Goal: Information Seeking & Learning: Find specific fact

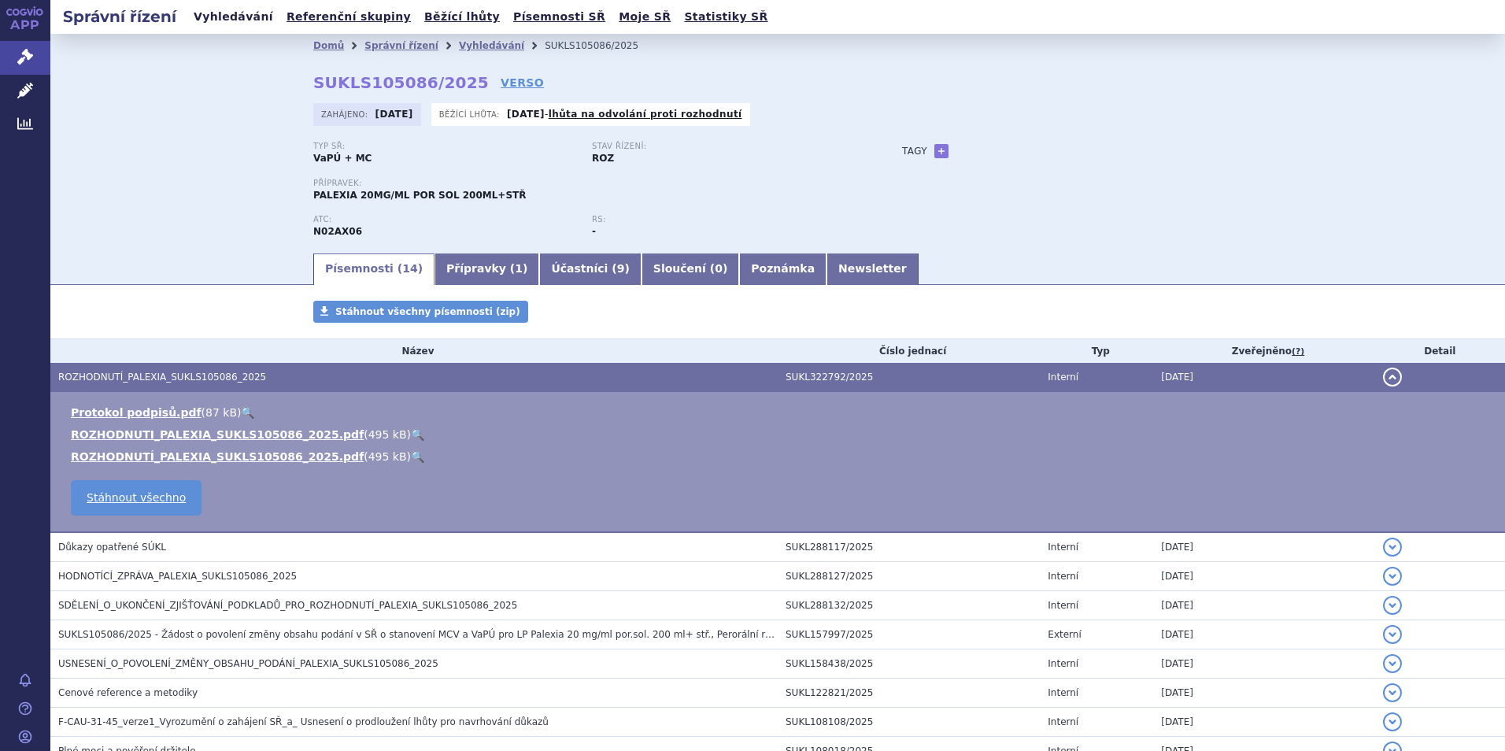
drag, startPoint x: 198, startPoint y: 16, endPoint x: 223, endPoint y: 22, distance: 26.0
click at [198, 16] on link "Vyhledávání" at bounding box center [233, 16] width 89 height 21
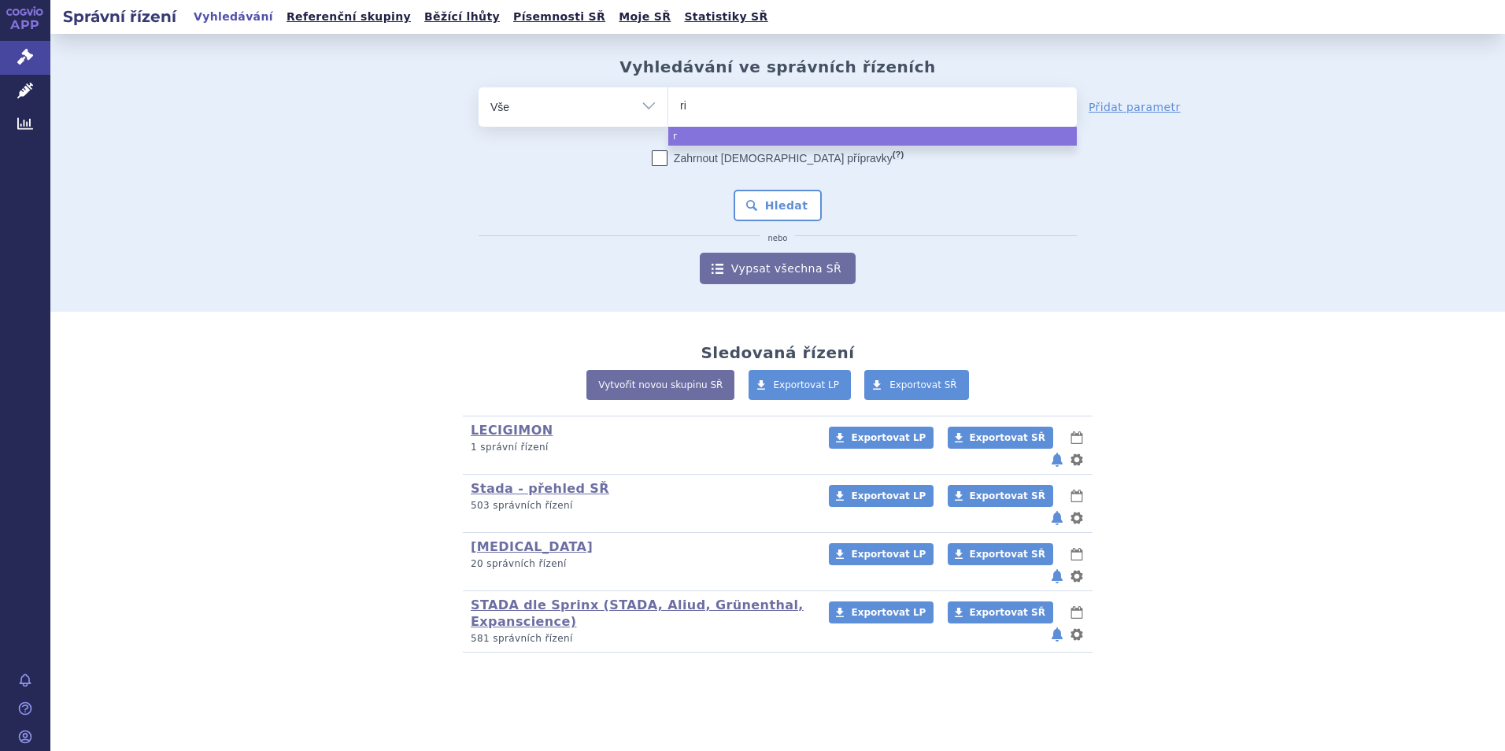
type input "rib"
type input "riv"
type input "rivar"
type input "rivaro"
type input "rivarox"
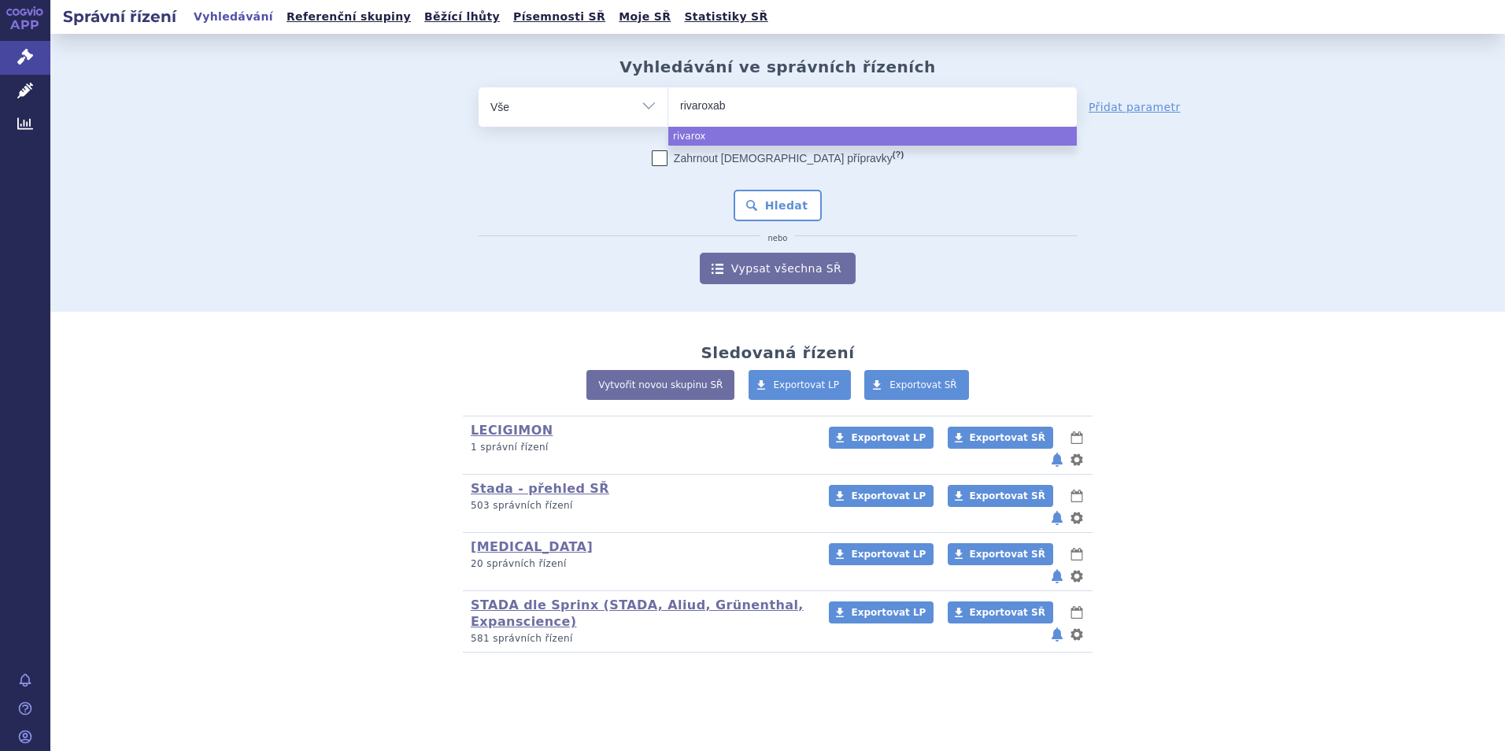
type input "rivaroxaba"
type input "rivaroxaban"
select select "rivaroxaban"
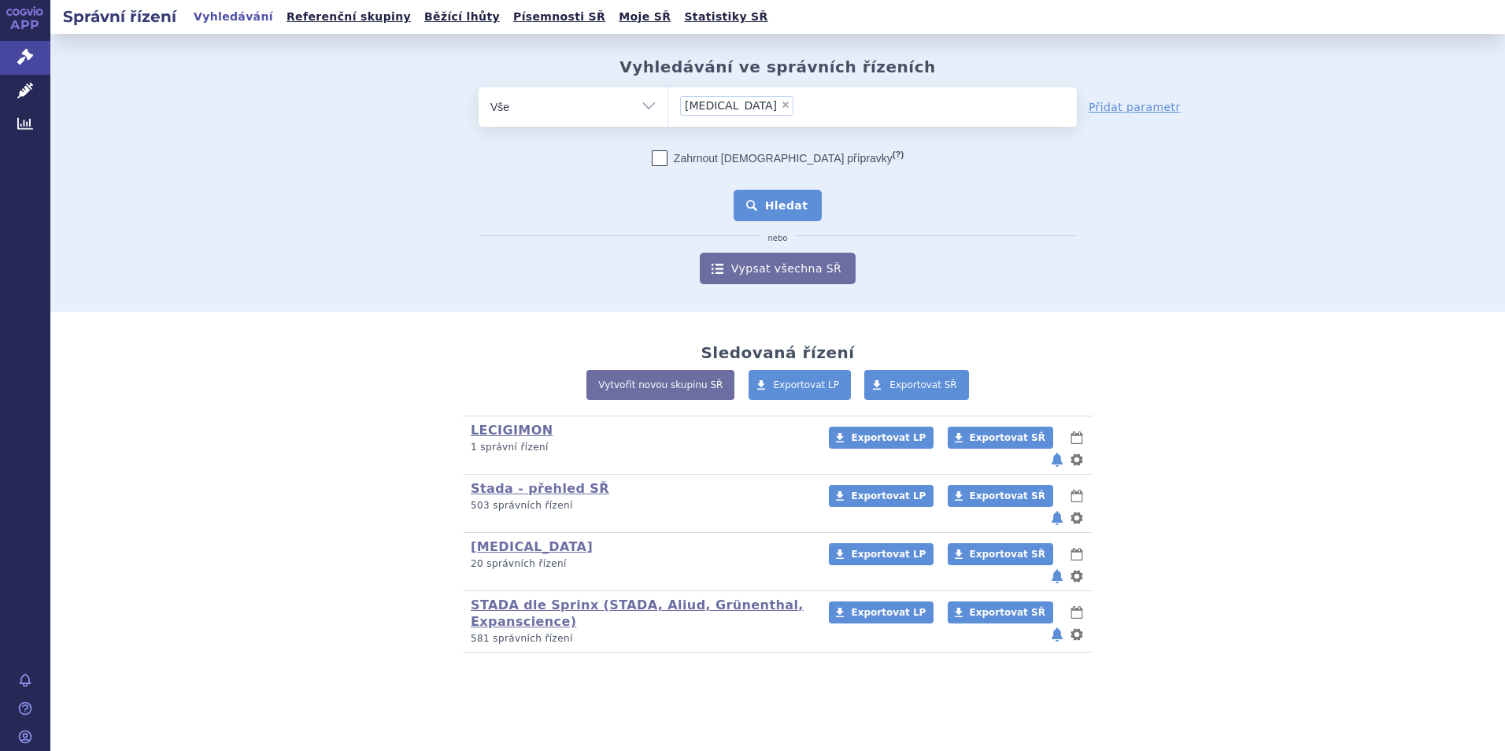
click at [785, 198] on button "Hledat" at bounding box center [778, 205] width 89 height 31
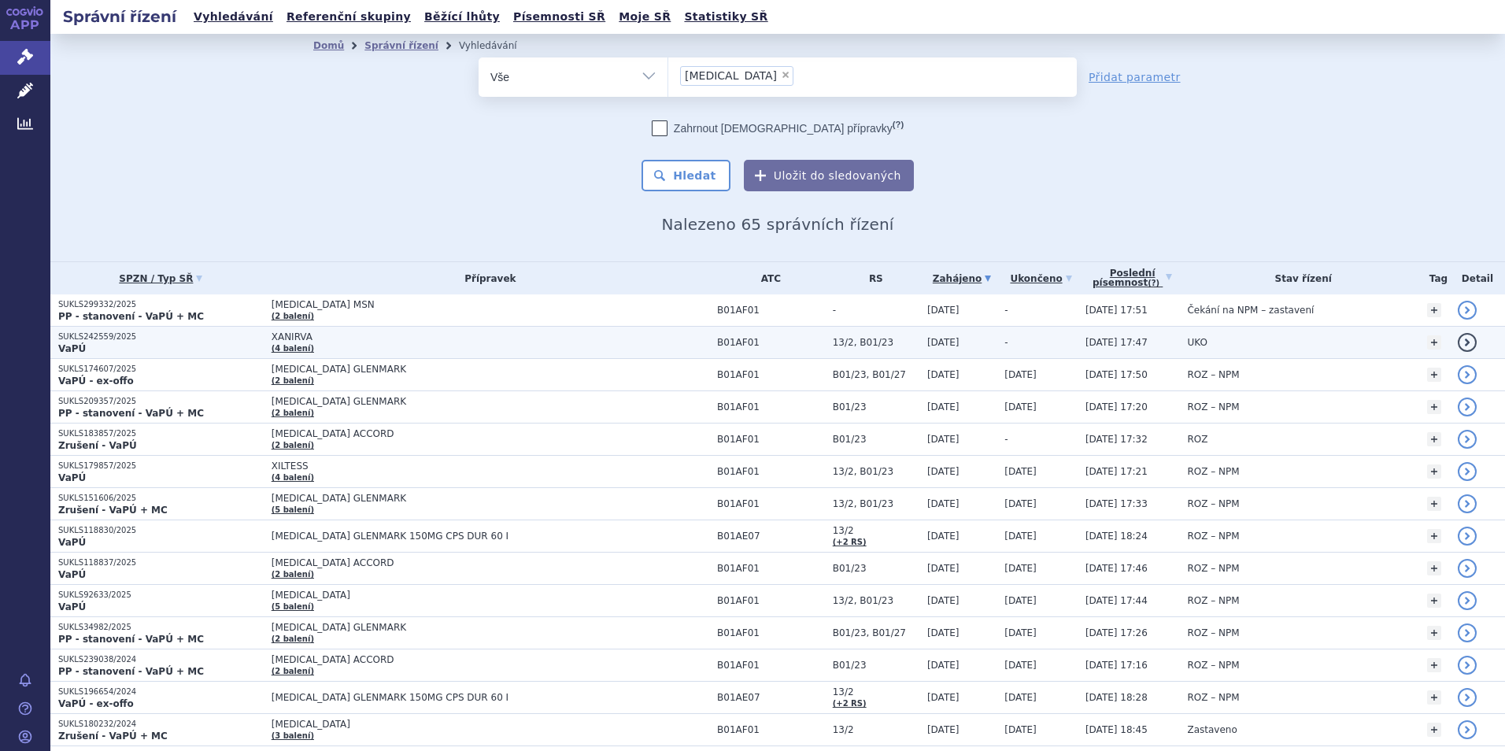
click at [89, 339] on p "SUKLS242559/2025" at bounding box center [160, 336] width 205 height 11
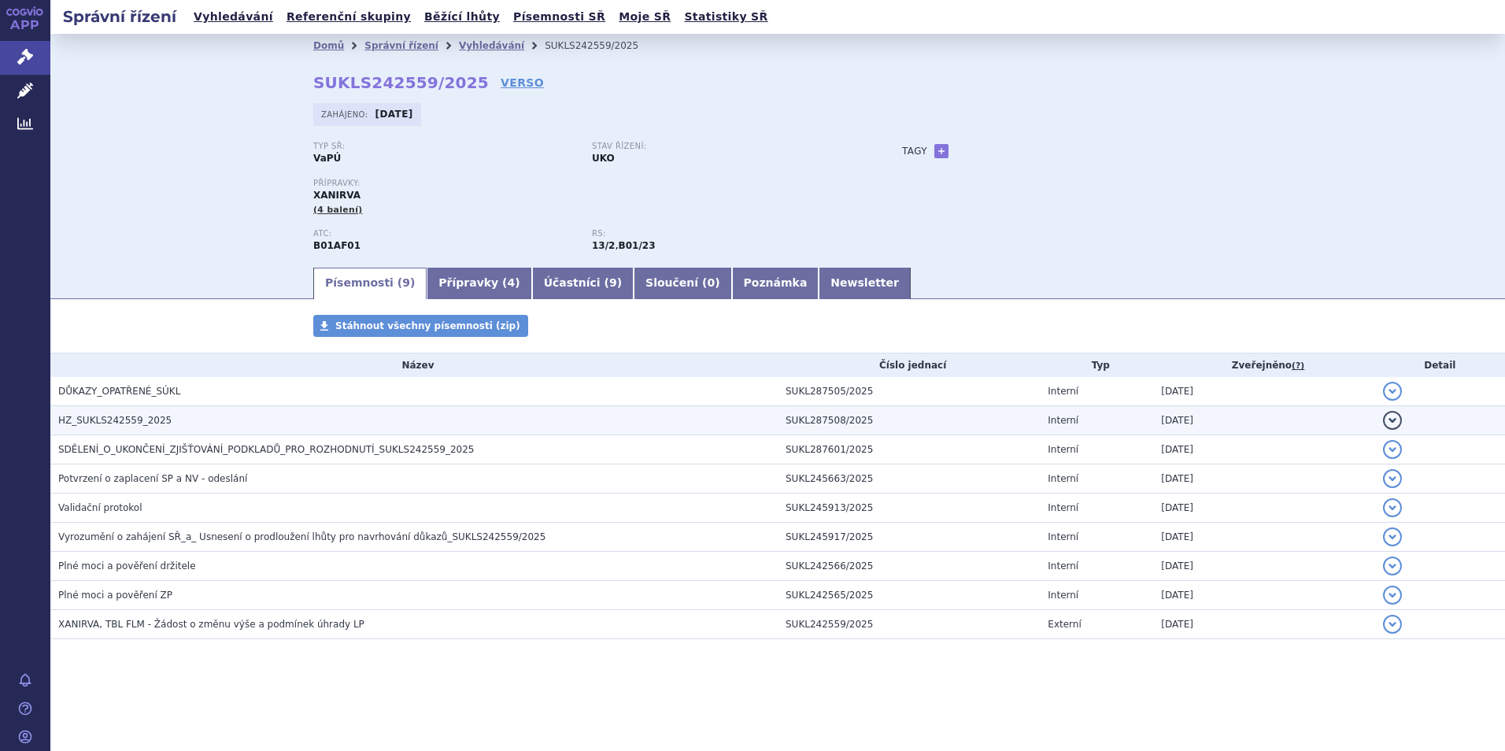
click at [120, 416] on span "HZ_SUKLS242559_2025" at bounding box center [114, 420] width 113 height 11
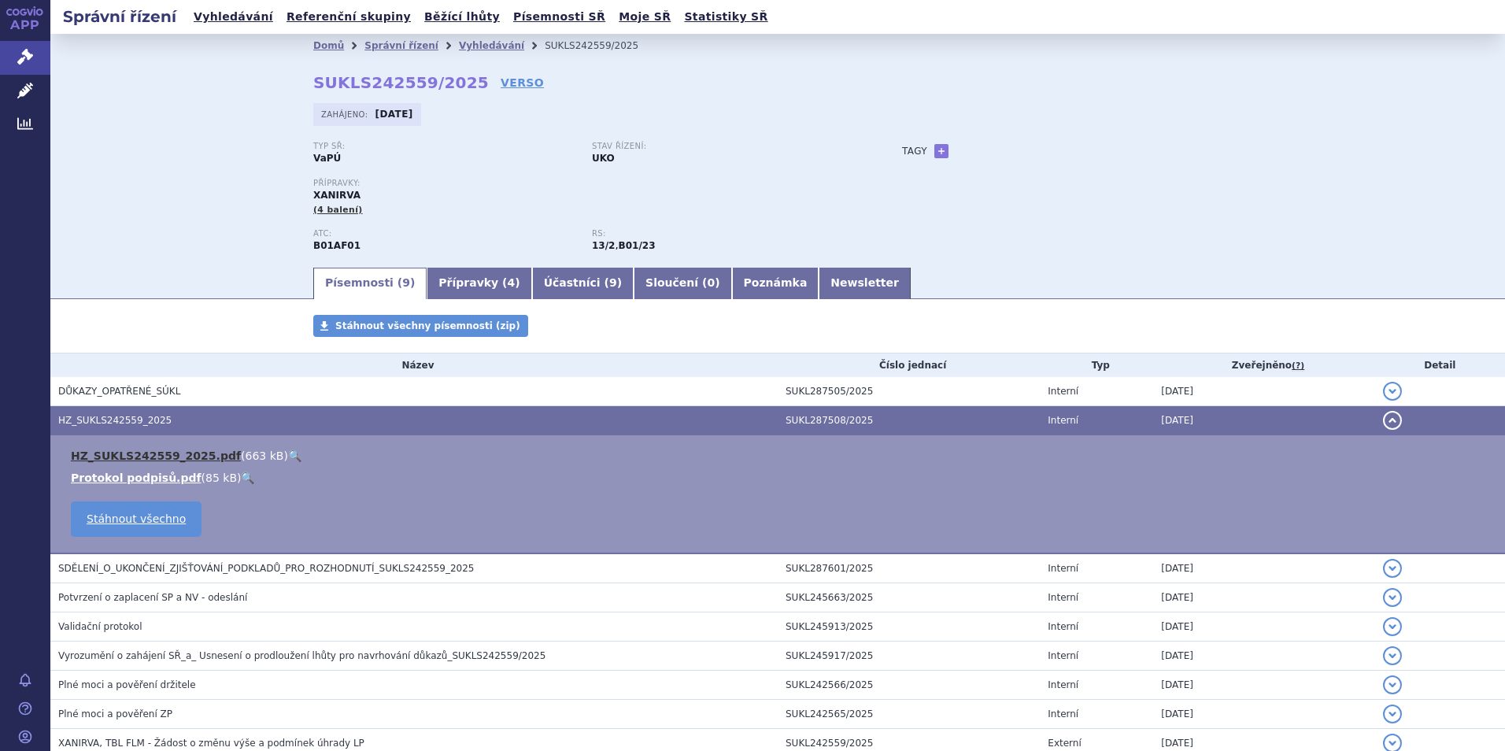
click at [120, 453] on link "HZ_SUKLS242559_2025.pdf" at bounding box center [156, 456] width 170 height 13
